Goal: Communication & Community: Answer question/provide support

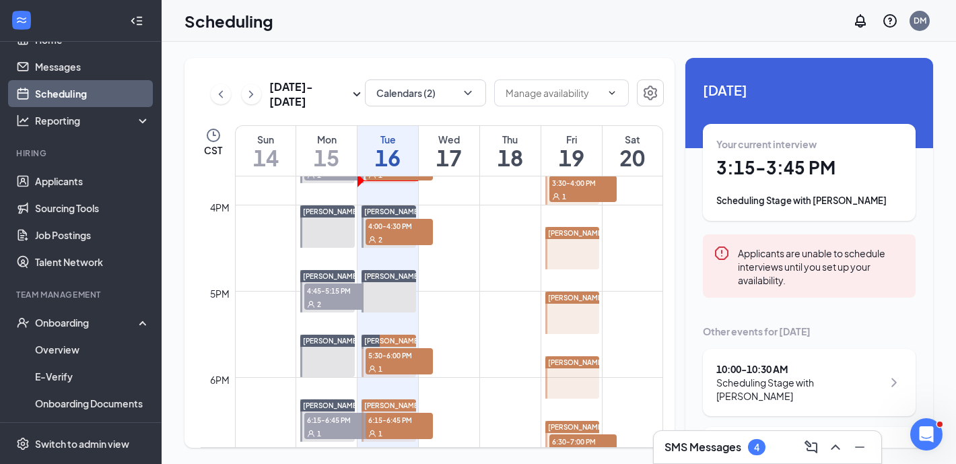
scroll to position [1385, 0]
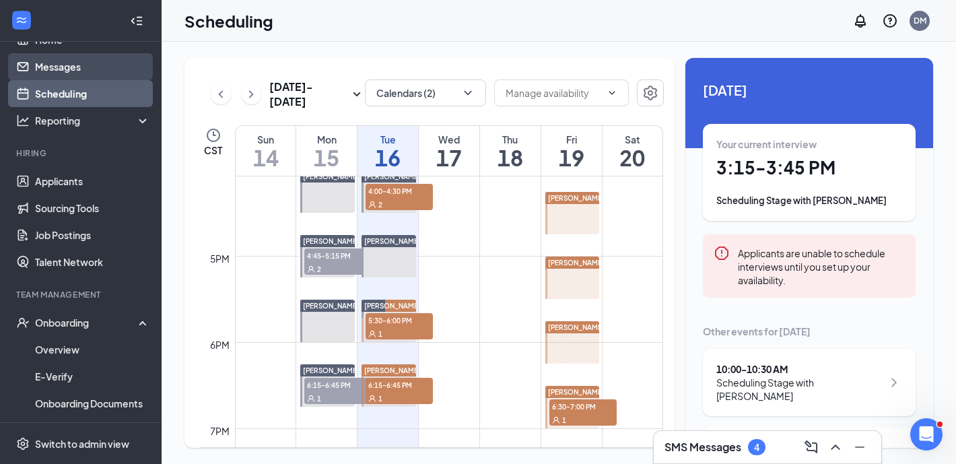
click at [85, 65] on link "Messages" at bounding box center [92, 66] width 115 height 27
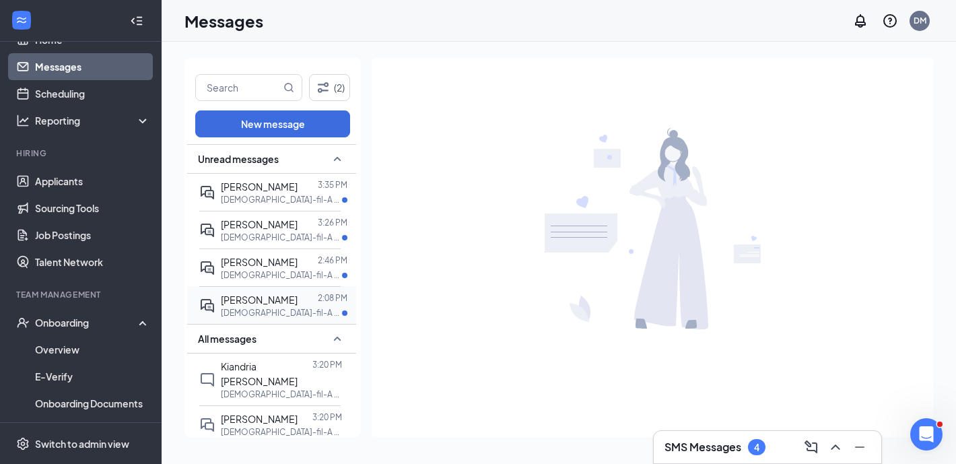
click at [297, 311] on p "[DEMOGRAPHIC_DATA]-fil-A Morning Shift Team Member at [GEOGRAPHIC_DATA]" at bounding box center [281, 312] width 121 height 11
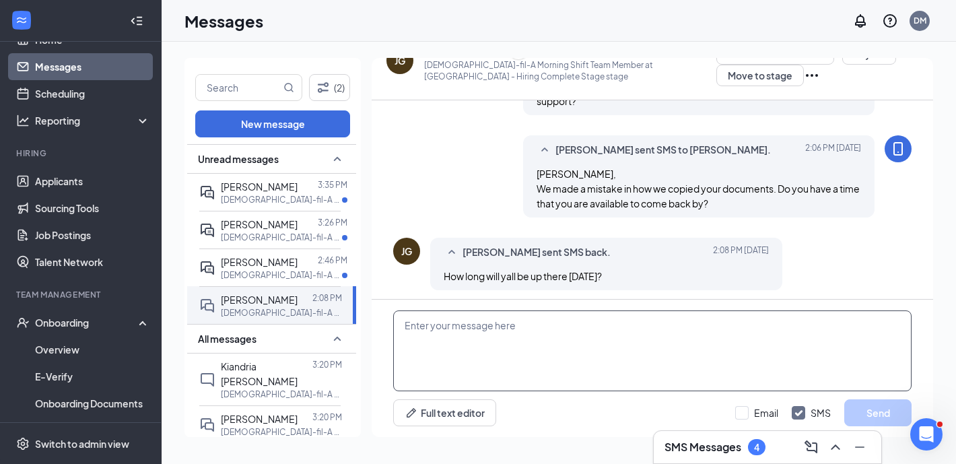
scroll to position [671, 0]
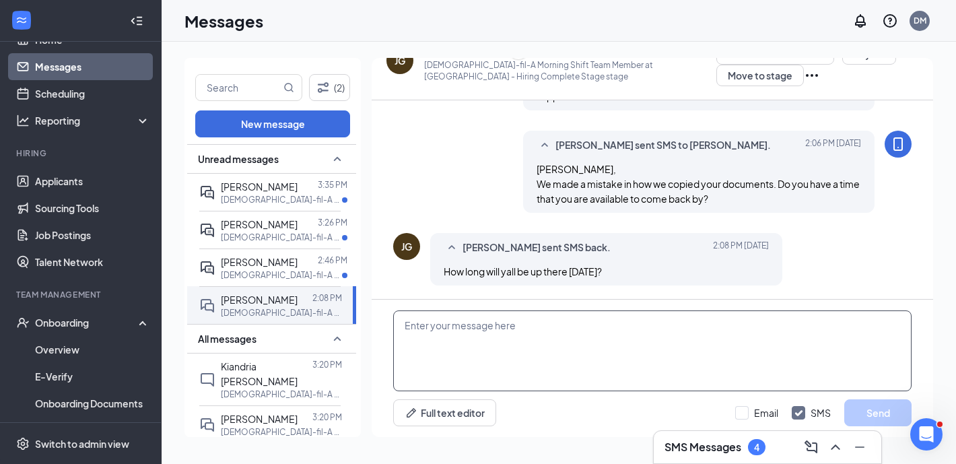
click at [534, 372] on textarea at bounding box center [652, 350] width 518 height 81
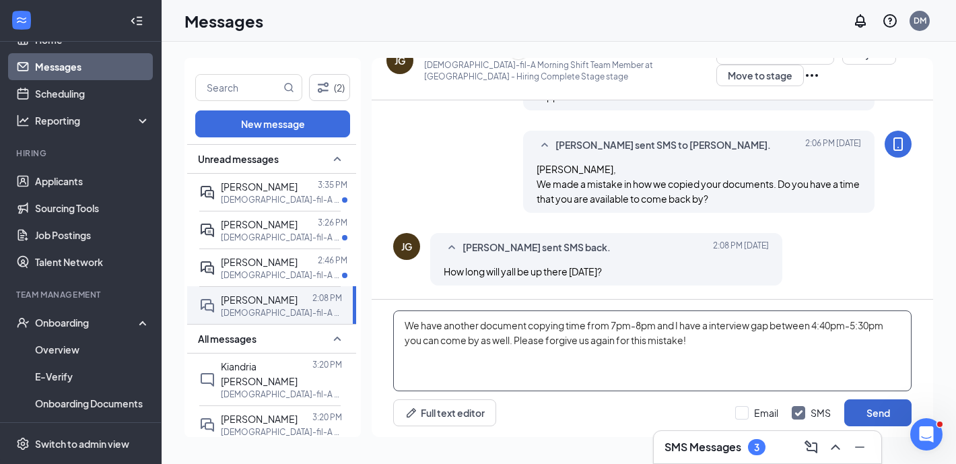
type textarea "We have another document copying time from 7pm-8pm and I have a interview gap b…"
click at [866, 409] on button "Send" at bounding box center [877, 412] width 67 height 27
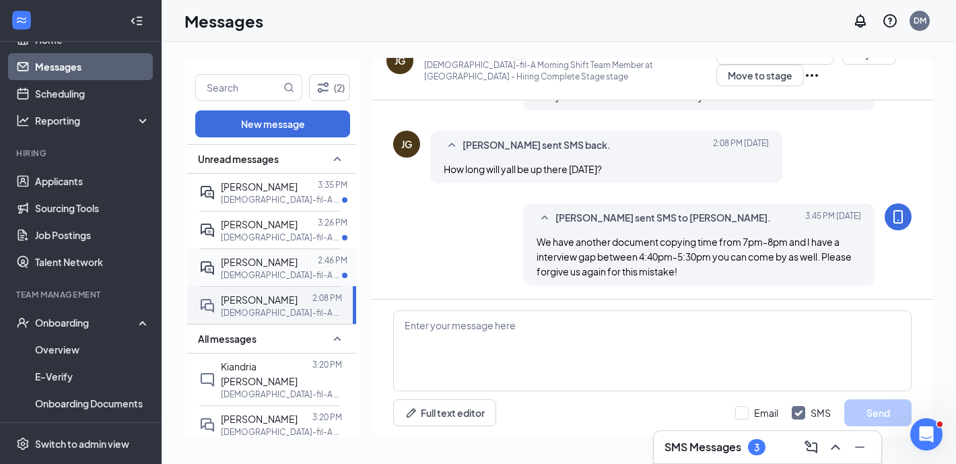
scroll to position [773, 0]
click at [279, 272] on p "[DEMOGRAPHIC_DATA]-fil-A Kitchen Leader at [GEOGRAPHIC_DATA]" at bounding box center [281, 274] width 121 height 11
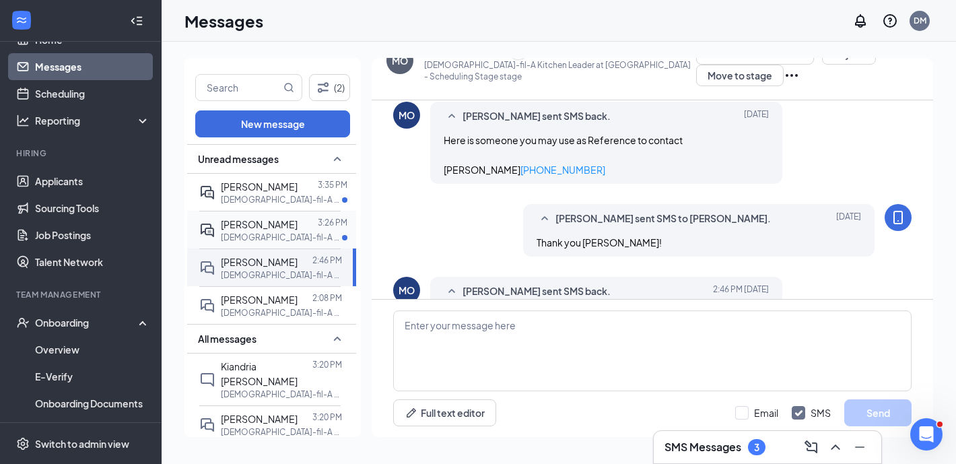
scroll to position [489, 0]
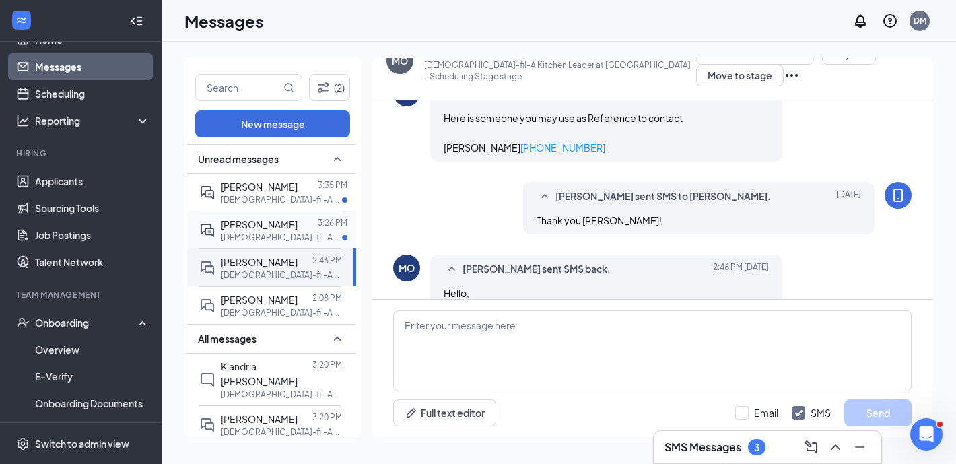
click at [299, 232] on p "[DEMOGRAPHIC_DATA]-fil-A Mid-Day Shift Team Member at [GEOGRAPHIC_DATA]" at bounding box center [281, 237] width 121 height 11
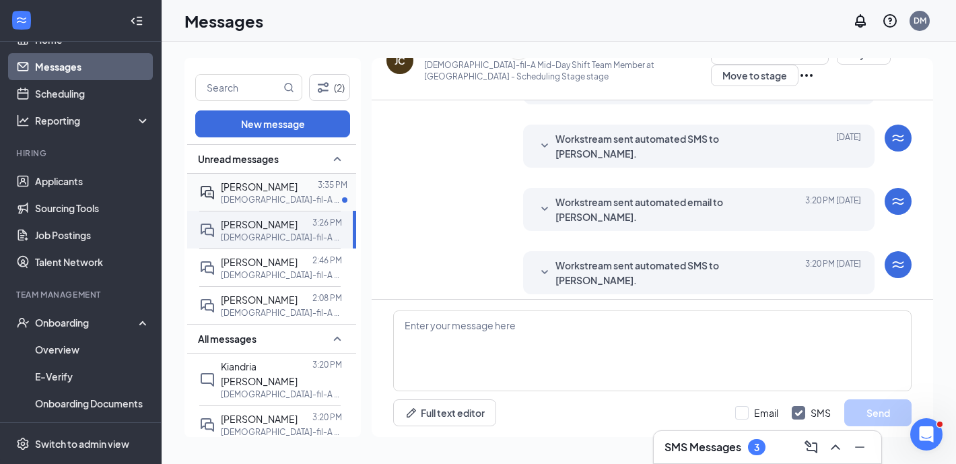
scroll to position [294, 0]
click at [296, 199] on p "[DEMOGRAPHIC_DATA]-fil-A Leader at [GEOGRAPHIC_DATA]" at bounding box center [281, 199] width 121 height 11
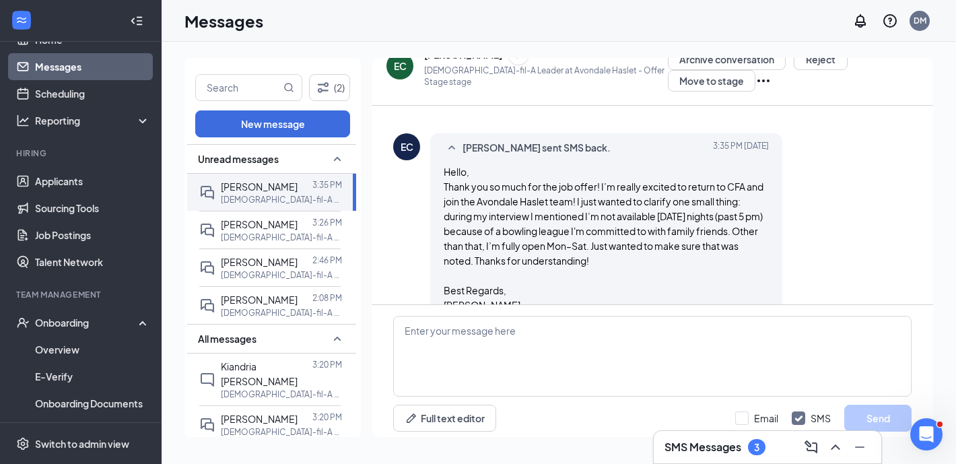
scroll to position [491, 0]
click at [524, 316] on textarea at bounding box center [652, 356] width 518 height 81
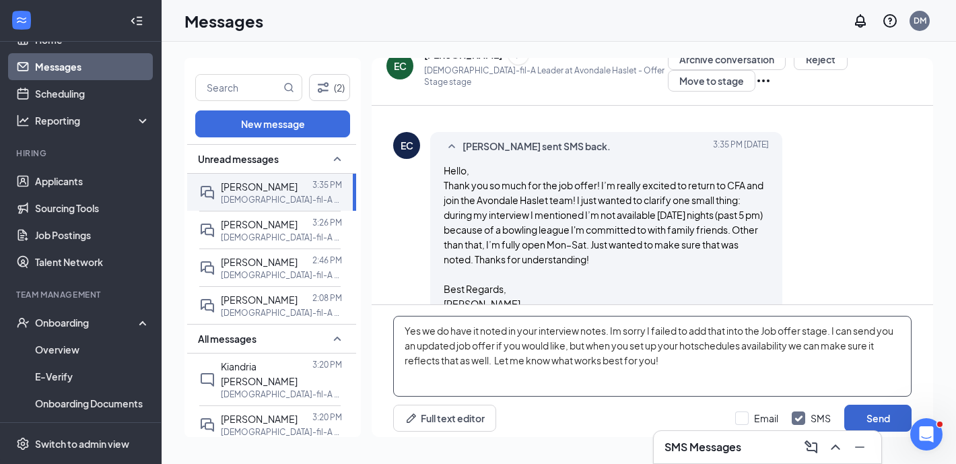
type textarea "Yes we do have it noted in your interview notes. Im sorry I failed to add that …"
click at [865, 406] on button "Send" at bounding box center [877, 418] width 67 height 27
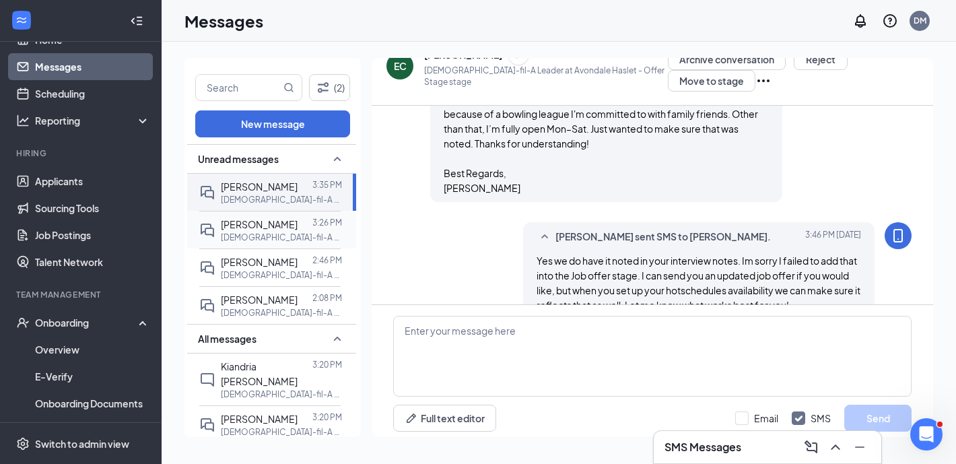
scroll to position [608, 0]
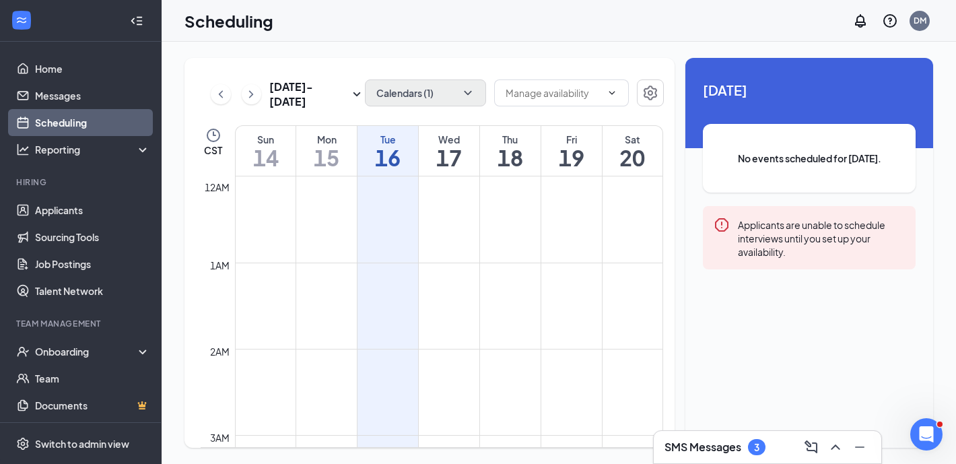
scroll to position [662, 0]
click at [452, 91] on button "Calendars (1)" at bounding box center [425, 92] width 121 height 27
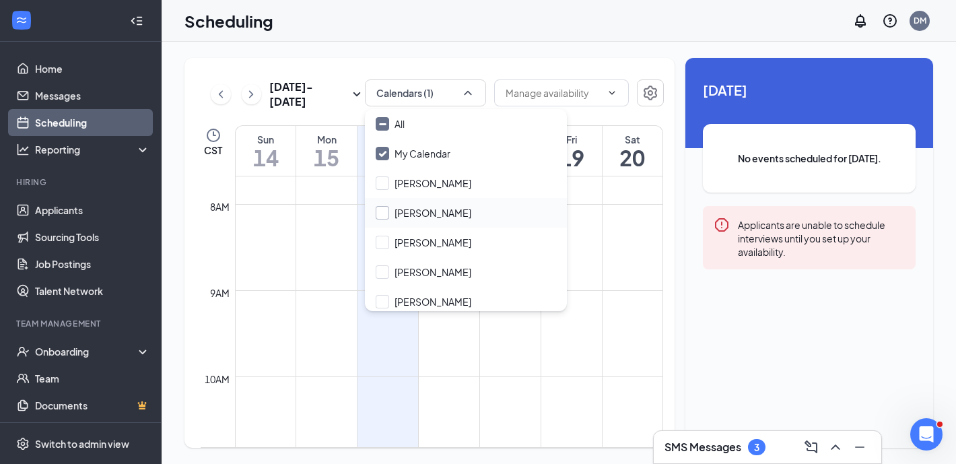
click at [443, 211] on input "[PERSON_NAME]" at bounding box center [424, 212] width 96 height 13
checkbox input "true"
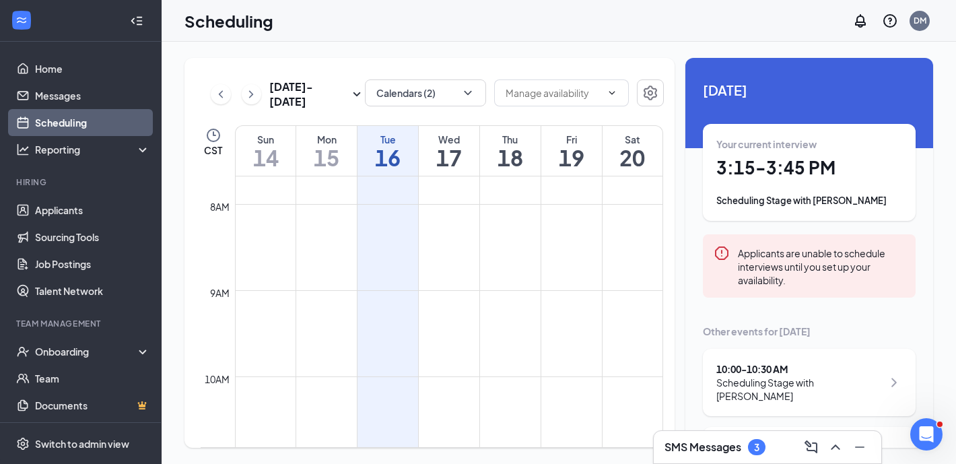
click at [527, 49] on div "Sep 14 - Sep 20 Calendars (2) CST Sun 14 Mon 15 Tue 16 Wed 17 Thu 18 Fri 19 Sat…" at bounding box center [559, 253] width 794 height 422
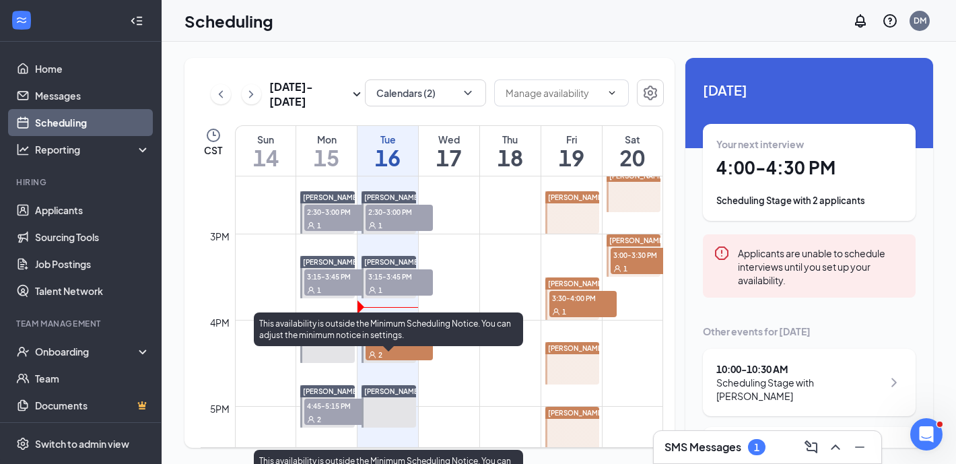
scroll to position [1181, 0]
